Goal: Find specific page/section: Find specific page/section

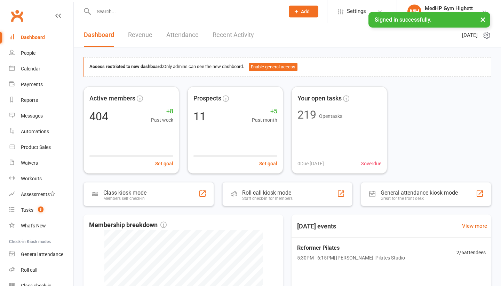
click at [119, 13] on input "text" at bounding box center [186, 12] width 188 height 10
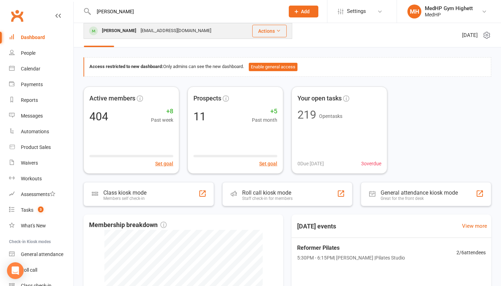
type input "[PERSON_NAME]"
click at [117, 31] on div "[PERSON_NAME]" at bounding box center [119, 31] width 39 height 10
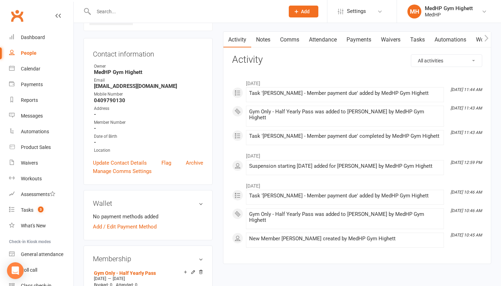
scroll to position [50, 0]
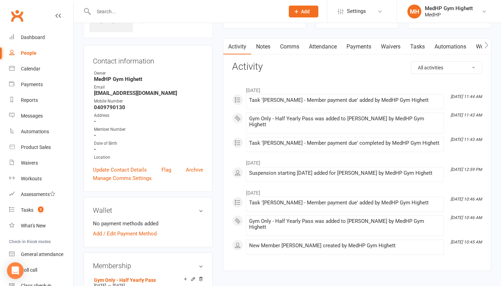
click at [392, 46] on link "Waivers" at bounding box center [390, 47] width 29 height 16
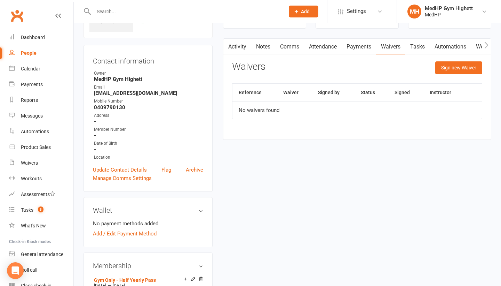
click at [423, 44] on link "Tasks" at bounding box center [418, 47] width 24 height 16
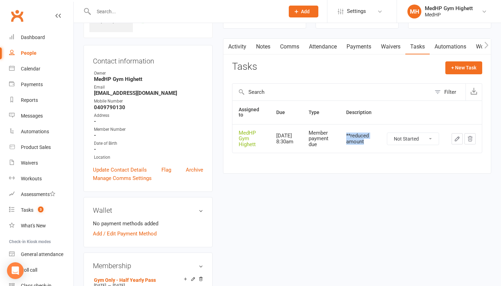
drag, startPoint x: 368, startPoint y: 140, endPoint x: 349, endPoint y: 135, distance: 19.7
click at [349, 135] on div "**reduced amount" at bounding box center [360, 138] width 28 height 11
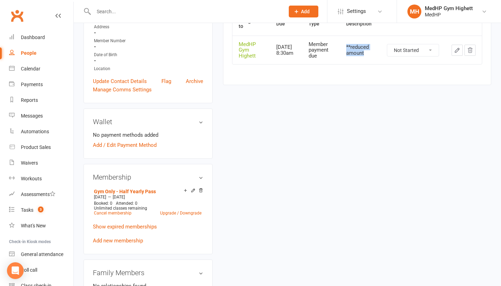
scroll to position [141, 0]
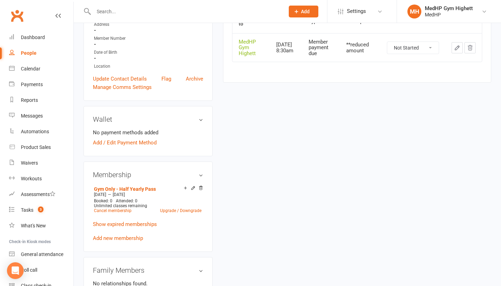
click at [218, 192] on div "upload photo [PERSON_NAME] Activated [DATE] Added [DATE] Active member Contact …" at bounding box center [287, 270] width 419 height 756
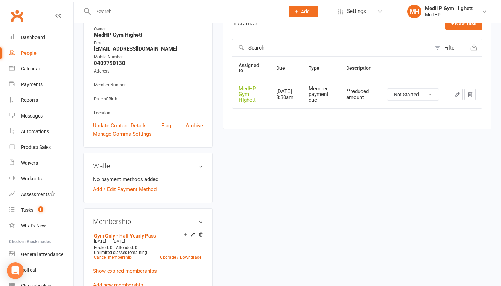
scroll to position [93, 0]
